Goal: Obtain resource: Download file/media

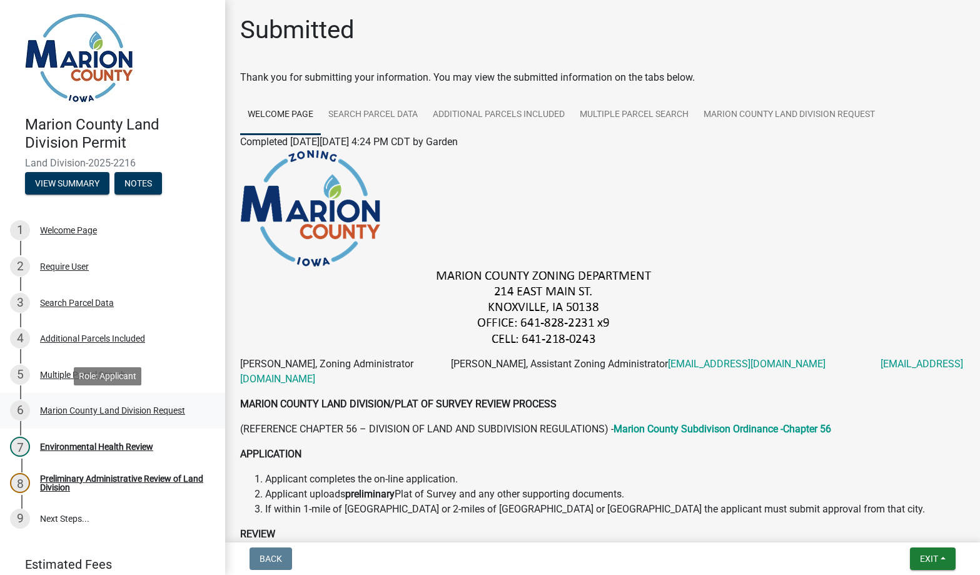
click at [62, 410] on div "Marion County Land Division Request" at bounding box center [112, 410] width 145 height 9
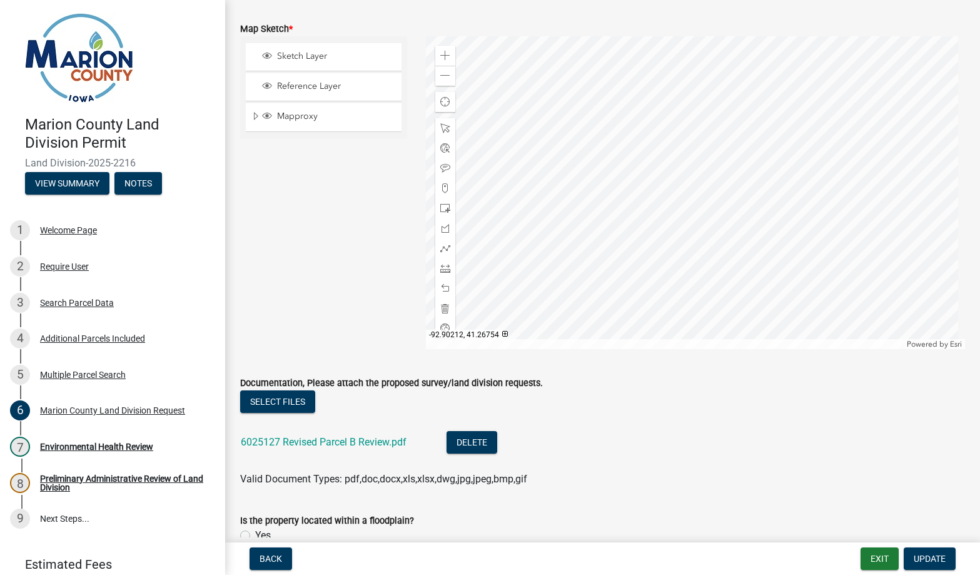
scroll to position [1564, 0]
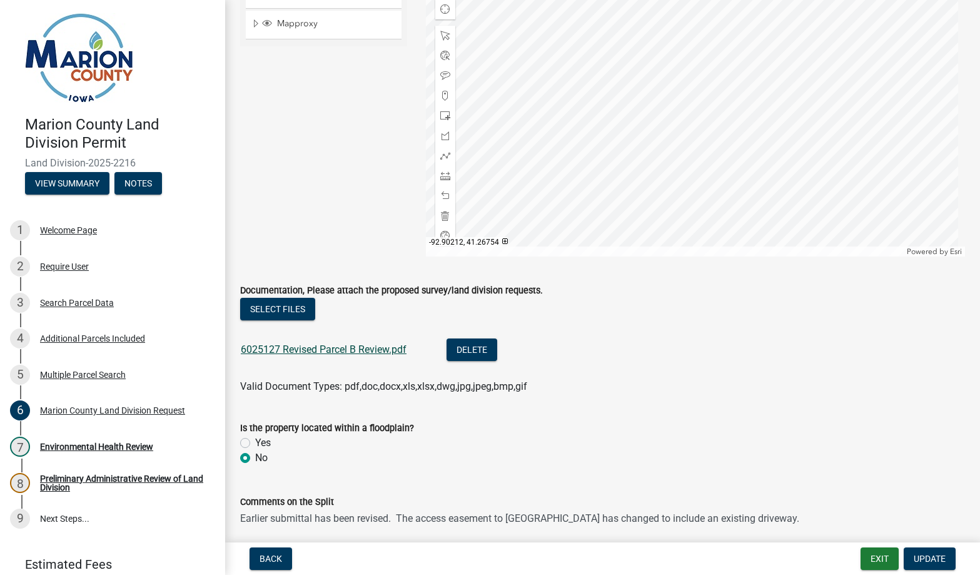
click at [331, 347] on link "6025127 Revised Parcel B Review.pdf" at bounding box center [324, 349] width 166 height 12
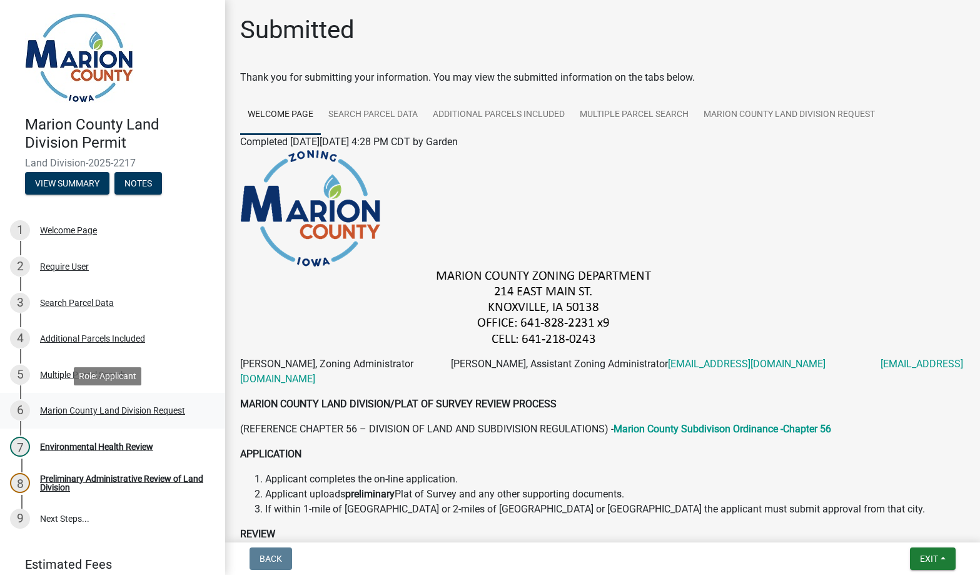
click at [67, 412] on div "Marion County Land Division Request" at bounding box center [112, 410] width 145 height 9
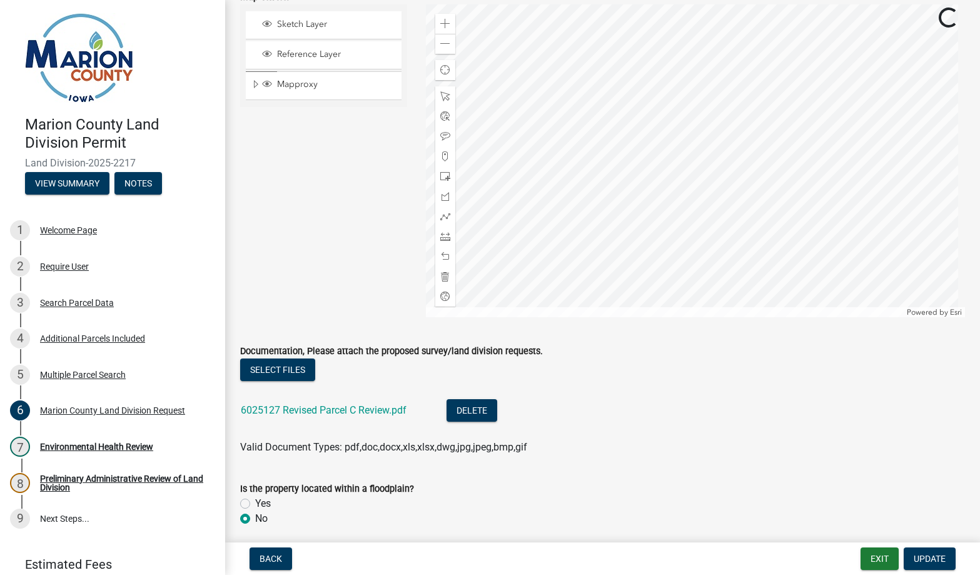
scroll to position [1579, 0]
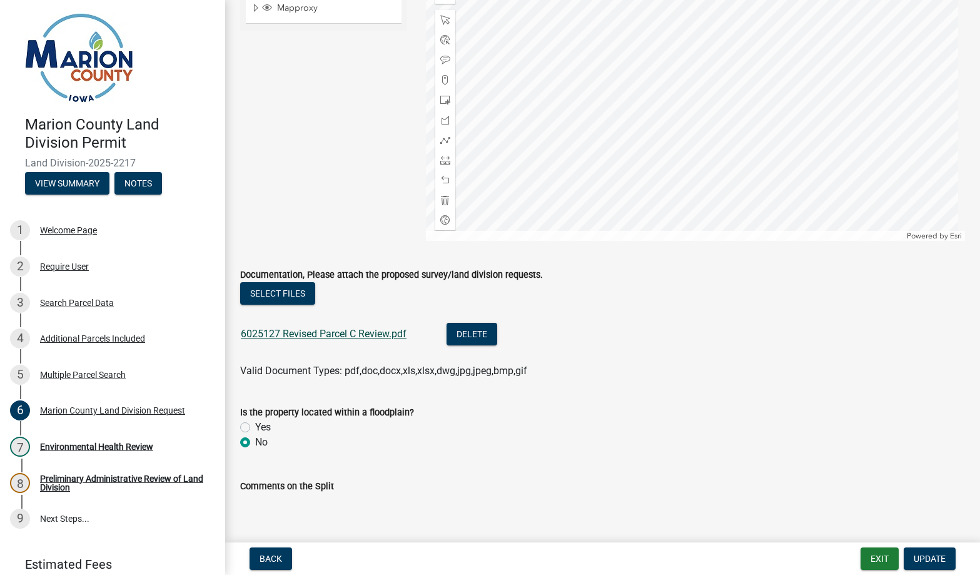
click at [325, 335] on link "6025127 Revised Parcel C Review.pdf" at bounding box center [324, 334] width 166 height 12
